Goal: Task Accomplishment & Management: Manage account settings

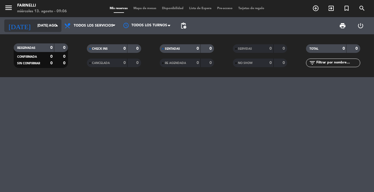
click at [35, 27] on input "[DATE] ago." at bounding box center [59, 26] width 48 height 10
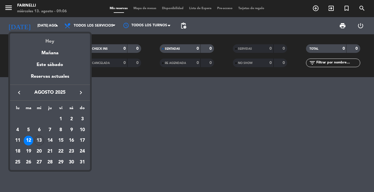
click at [48, 41] on div "Hoy" at bounding box center [50, 39] width 80 height 12
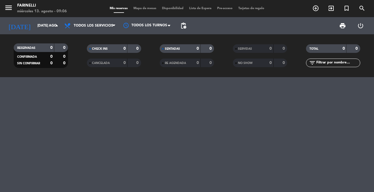
type input "mié. 13 ago."
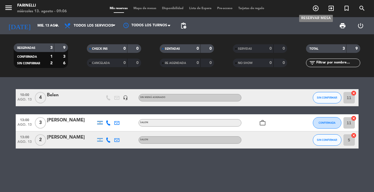
click at [315, 8] on icon "add_circle_outline" at bounding box center [315, 8] width 7 height 7
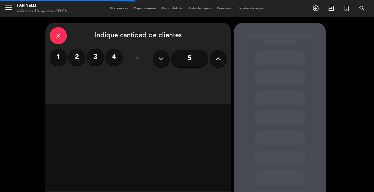
click at [109, 53] on label "4" at bounding box center [113, 57] width 17 height 17
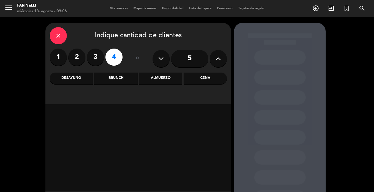
click at [68, 79] on div "Desayuno" at bounding box center [71, 78] width 43 height 11
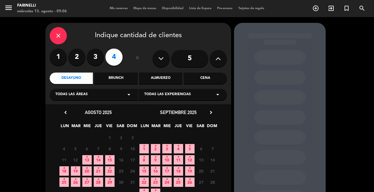
click at [87, 161] on icon "•" at bounding box center [87, 157] width 2 height 9
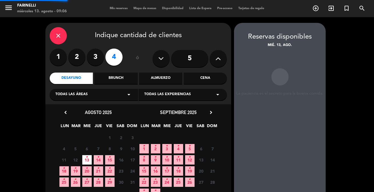
scroll to position [23, 0]
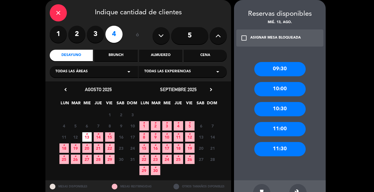
click at [285, 89] on div "10:00" at bounding box center [279, 89] width 51 height 14
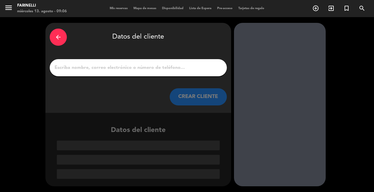
click at [145, 65] on input "1" at bounding box center [138, 68] width 169 height 8
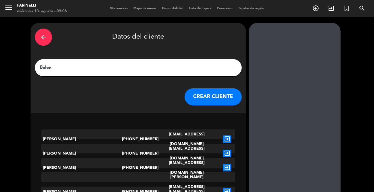
type input "Belen"
click at [205, 101] on button "CREAR CLIENTE" at bounding box center [213, 96] width 57 height 17
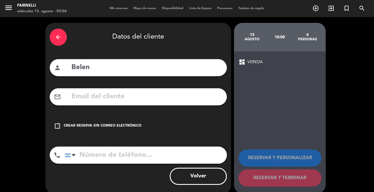
click at [57, 125] on icon "check_box_outline_blank" at bounding box center [57, 126] width 7 height 7
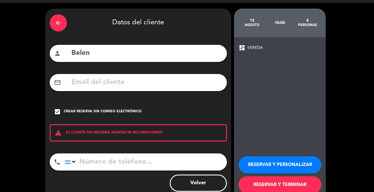
scroll to position [26, 0]
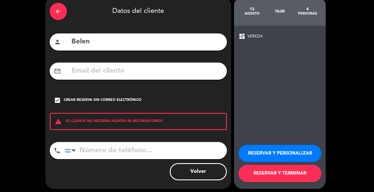
click at [268, 172] on button "RESERVAR Y TERMINAR" at bounding box center [280, 173] width 83 height 17
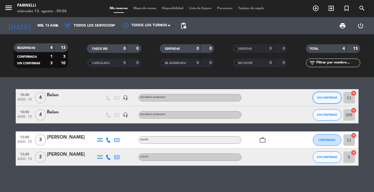
click at [330, 100] on button "SIN CONFIRMAR" at bounding box center [327, 97] width 29 height 11
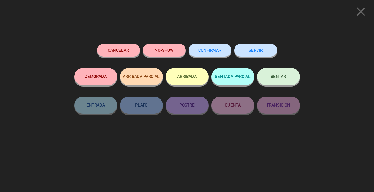
click at [133, 51] on button "Cancelar" at bounding box center [118, 50] width 43 height 13
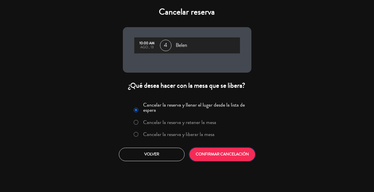
click at [231, 151] on button "CONFIRMAR CANCELACIÓN" at bounding box center [223, 154] width 66 height 13
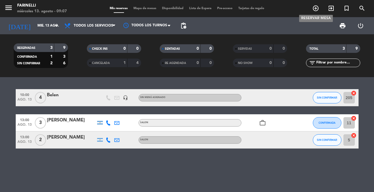
click at [316, 9] on icon "add_circle_outline" at bounding box center [315, 8] width 7 height 7
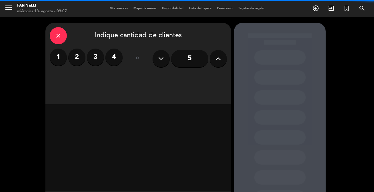
click at [115, 50] on label "4" at bounding box center [113, 57] width 17 height 17
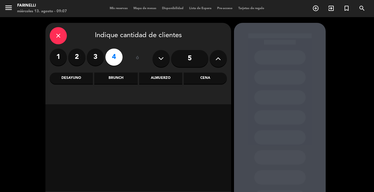
click at [74, 73] on div "Desayuno" at bounding box center [71, 78] width 43 height 11
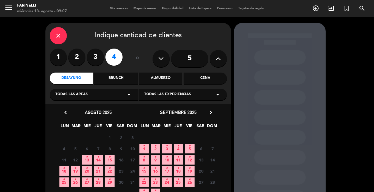
click at [99, 159] on icon "•" at bounding box center [98, 157] width 2 height 9
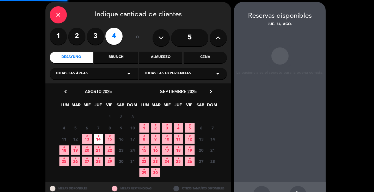
scroll to position [23, 0]
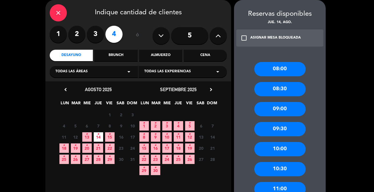
click at [276, 150] on div "10:00" at bounding box center [279, 149] width 51 height 14
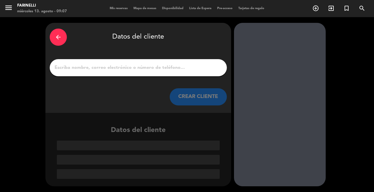
scroll to position [0, 0]
click at [106, 71] on input "1" at bounding box center [138, 68] width 169 height 8
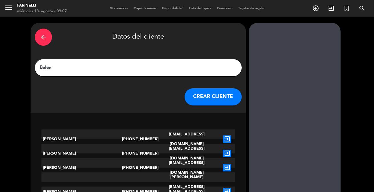
type input "Belen"
click at [209, 95] on button "CREAR CLIENTE" at bounding box center [213, 96] width 57 height 17
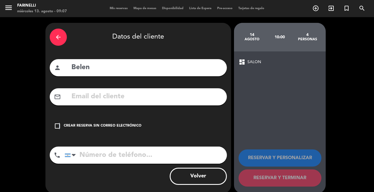
click at [59, 126] on icon "check_box_outline_blank" at bounding box center [57, 126] width 7 height 7
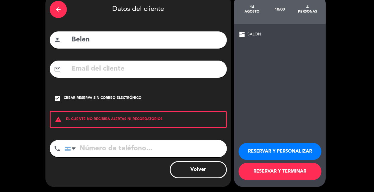
scroll to position [28, 0]
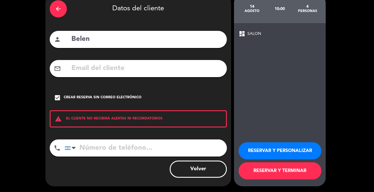
click at [291, 166] on button "RESERVAR Y TERMINAR" at bounding box center [280, 170] width 83 height 17
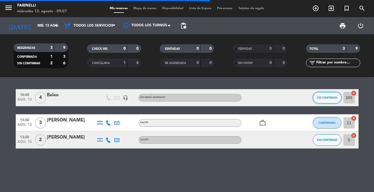
click at [330, 100] on button "SIN CONFIRMAR" at bounding box center [327, 97] width 29 height 11
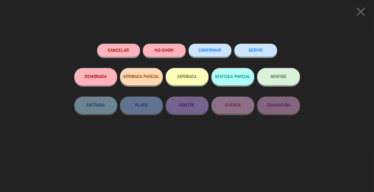
click at [131, 48] on button "Cancelar" at bounding box center [118, 50] width 43 height 13
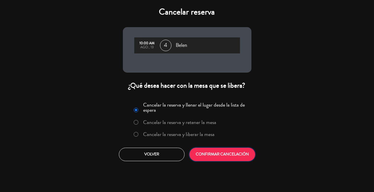
click at [212, 153] on button "CONFIRMAR CANCELACIÓN" at bounding box center [223, 154] width 66 height 13
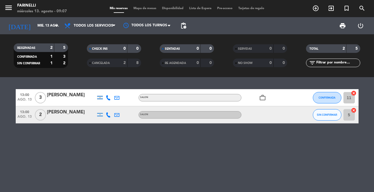
click at [108, 98] on icon at bounding box center [108, 97] width 5 height 5
click at [111, 89] on span "content_paste" at bounding box center [112, 88] width 4 height 4
click at [109, 87] on button "Copiar content_paste" at bounding box center [105, 88] width 17 height 6
click at [108, 114] on icon at bounding box center [108, 114] width 5 height 5
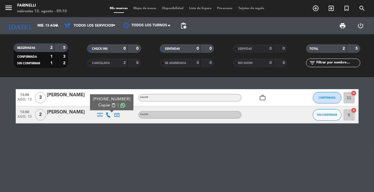
click at [108, 105] on button "Copiar content_paste" at bounding box center [106, 105] width 17 height 6
drag, startPoint x: 123, startPoint y: 154, endPoint x: 124, endPoint y: 151, distance: 3.5
click at [124, 154] on div "13:00 ago. 13 3 Jazmin SALON work_outline CONFIRMADA 11 cancel 13:00 ago. 13 2 …" at bounding box center [187, 134] width 374 height 115
